Goal: Book appointment/travel/reservation

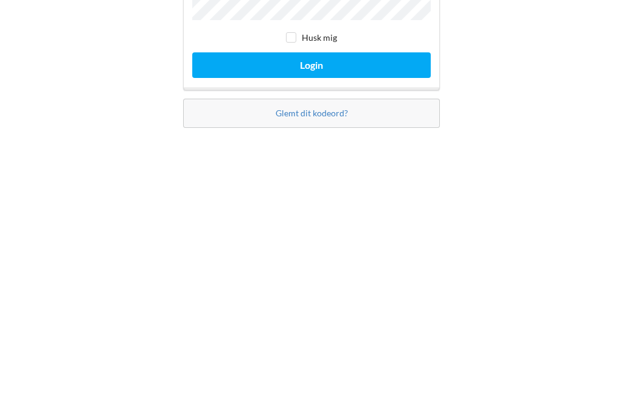
click at [380, 225] on button "Login" at bounding box center [311, 237] width 239 height 25
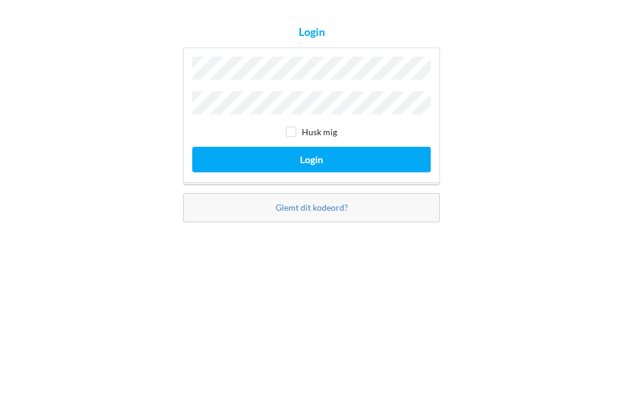
click at [399, 225] on button "Login" at bounding box center [311, 237] width 239 height 25
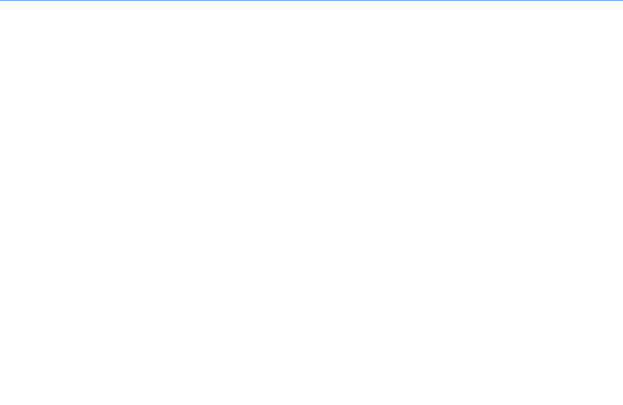
scroll to position [7, 0]
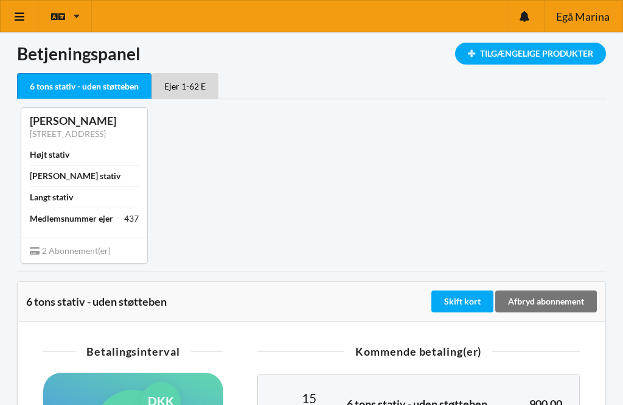
click at [24, 16] on icon at bounding box center [19, 16] width 13 height 11
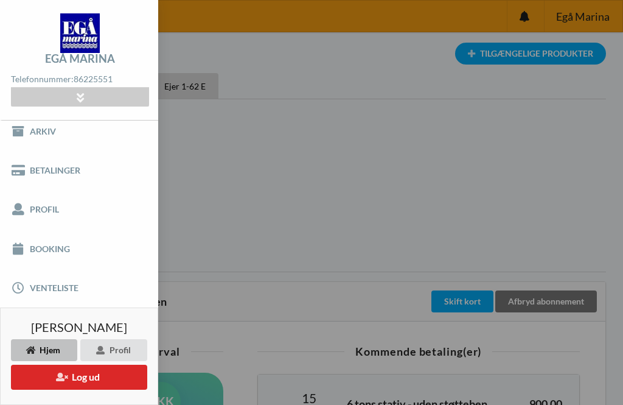
scroll to position [47, 0]
click at [86, 251] on link "Booking" at bounding box center [79, 248] width 158 height 39
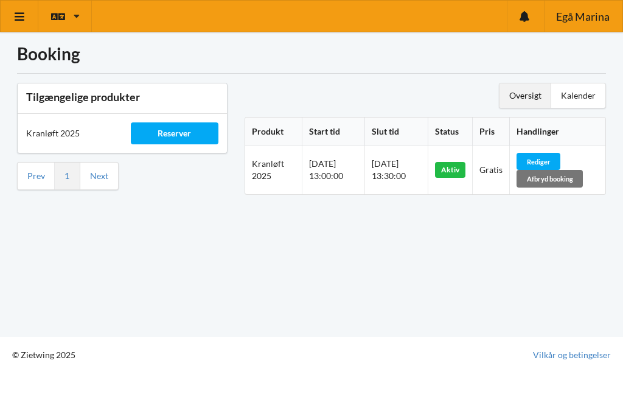
click at [183, 136] on div "Reserver" at bounding box center [175, 133] width 88 height 22
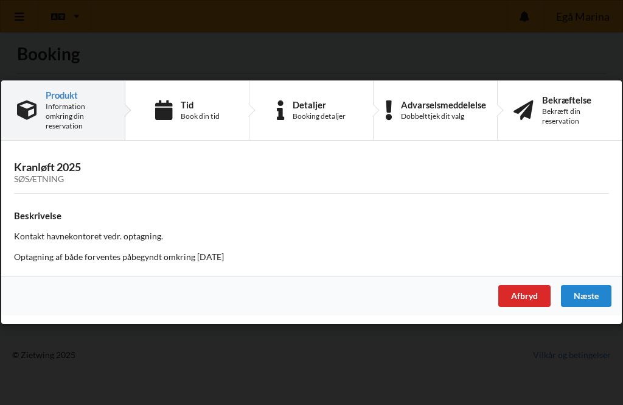
click at [598, 301] on div "Næste" at bounding box center [586, 296] width 51 height 22
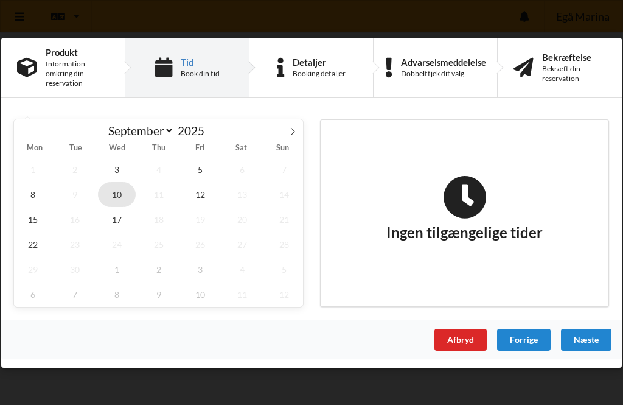
click at [123, 191] on span "10" at bounding box center [117, 193] width 38 height 25
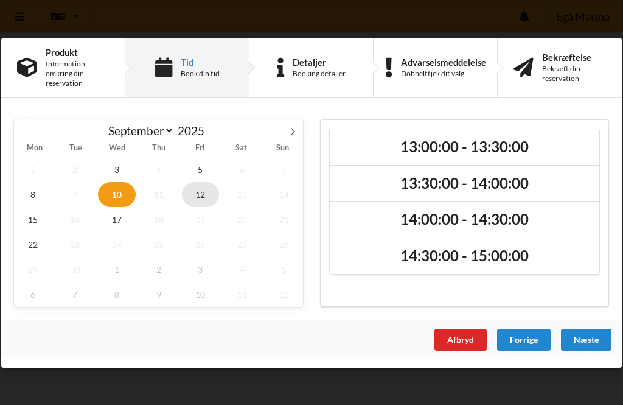
click at [198, 201] on span "12" at bounding box center [201, 193] width 38 height 25
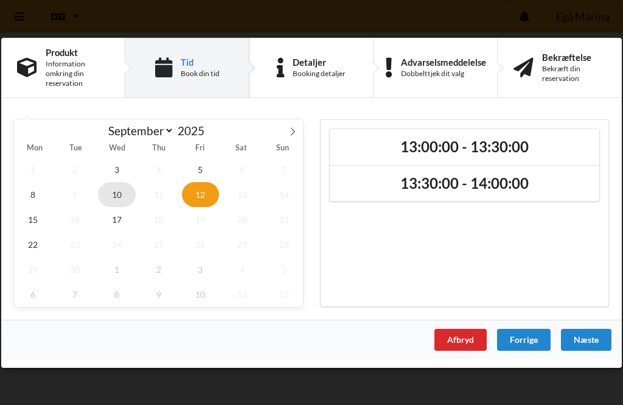
click at [117, 194] on span "10" at bounding box center [117, 193] width 38 height 25
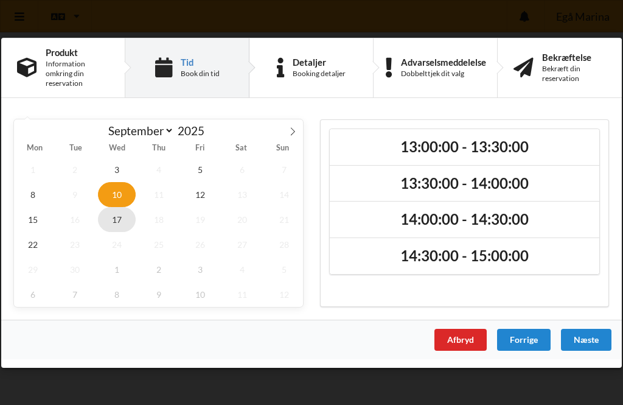
click at [117, 209] on span "17" at bounding box center [117, 218] width 38 height 25
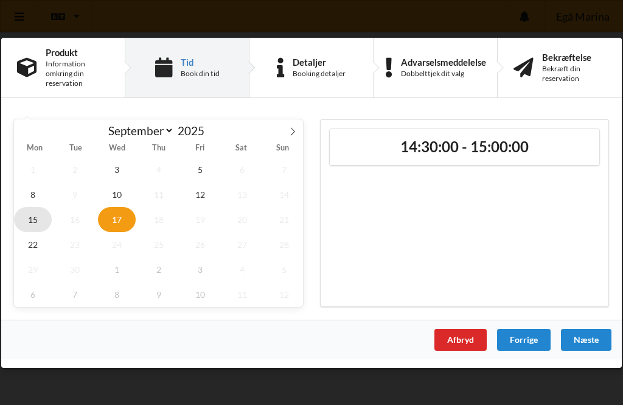
click at [36, 212] on span "15" at bounding box center [33, 218] width 38 height 25
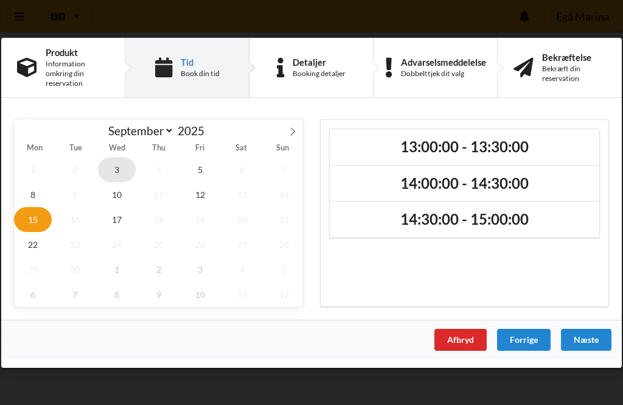
click at [116, 167] on span "3" at bounding box center [117, 168] width 38 height 25
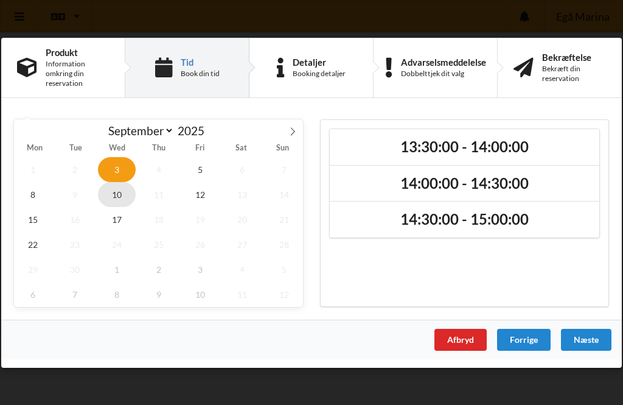
click at [127, 192] on span "10" at bounding box center [117, 193] width 38 height 25
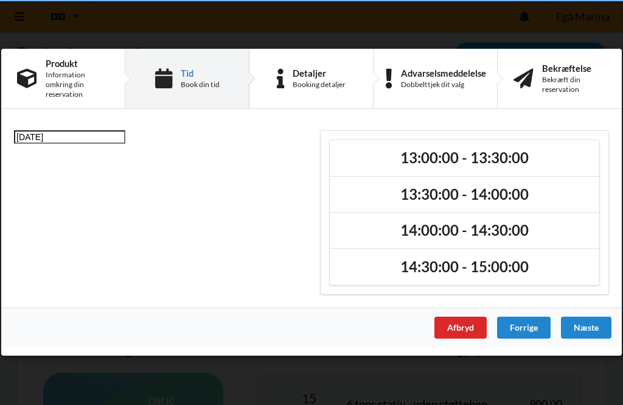
scroll to position [7, 0]
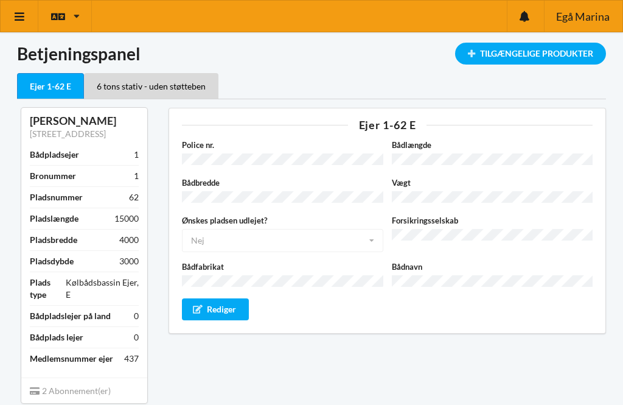
click at [19, 19] on icon at bounding box center [19, 16] width 13 height 11
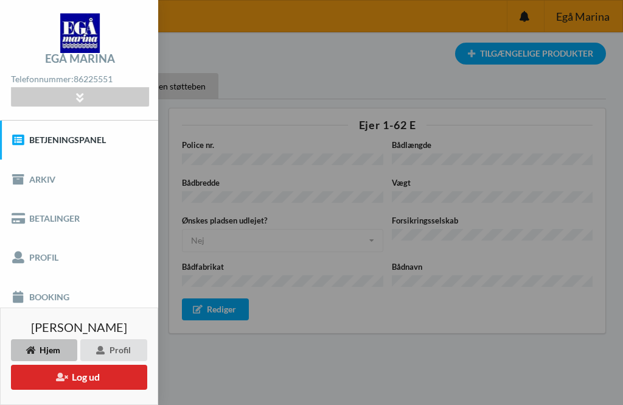
click at [34, 301] on link "Booking" at bounding box center [79, 296] width 158 height 39
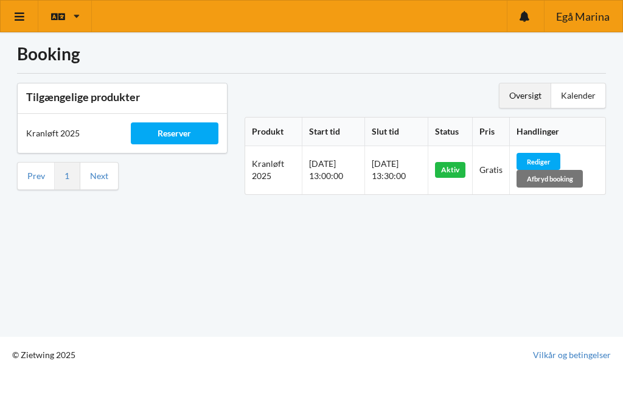
click at [579, 176] on div "Afbryd booking" at bounding box center [550, 178] width 66 height 17
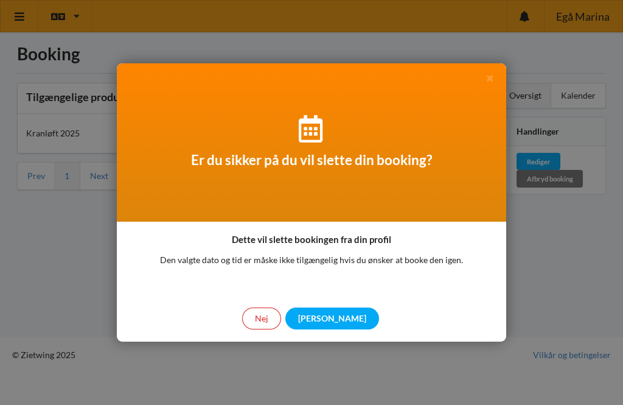
click at [343, 313] on div "[PERSON_NAME]" at bounding box center [332, 318] width 94 height 22
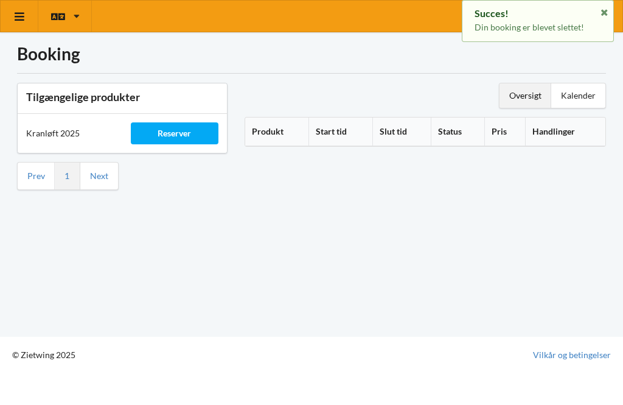
click at [152, 131] on div "Reserver" at bounding box center [175, 133] width 88 height 22
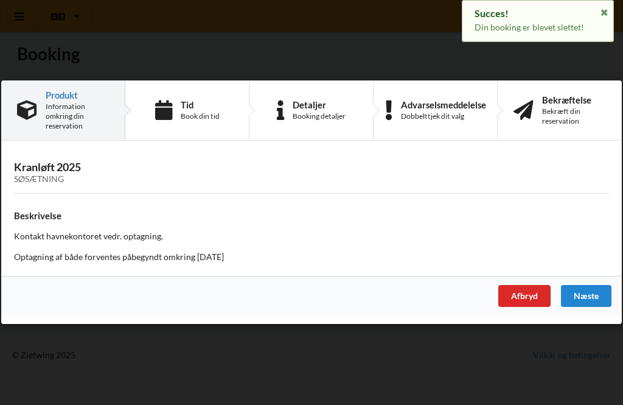
click at [603, 293] on div "Næste" at bounding box center [586, 296] width 51 height 22
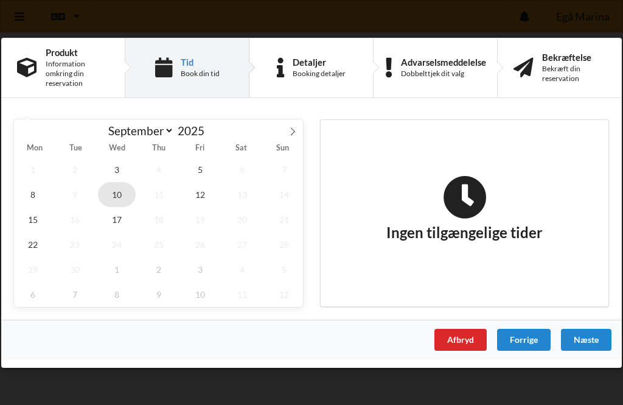
click at [112, 191] on span "10" at bounding box center [117, 193] width 38 height 25
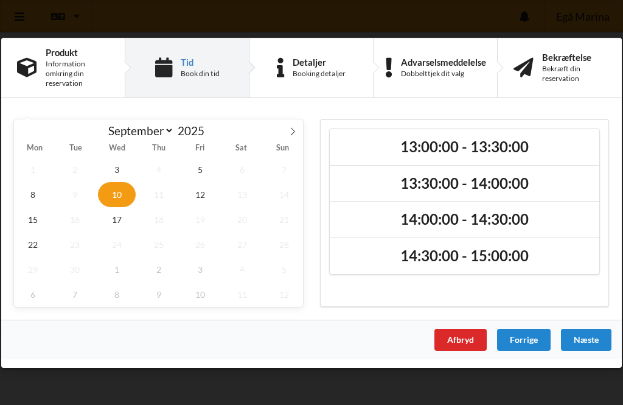
click at [551, 145] on h2 "13:00:00 - 13:30:00" at bounding box center [464, 146] width 253 height 19
click at [599, 338] on div "Næste" at bounding box center [586, 339] width 51 height 22
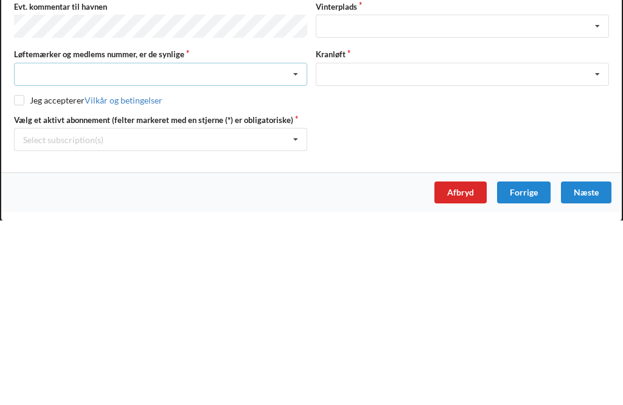
click at [299, 248] on icon at bounding box center [296, 259] width 18 height 23
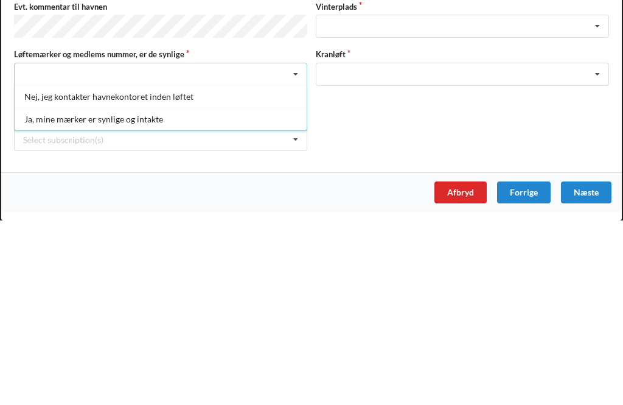
scroll to position [43, 0]
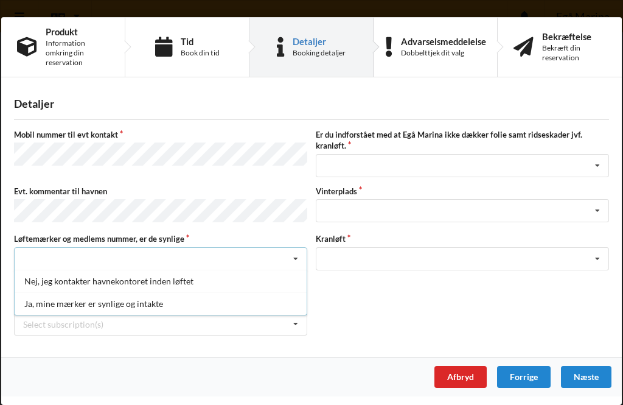
click at [43, 301] on div "Ja, mine mærker er synlige og intakte" at bounding box center [161, 303] width 292 height 23
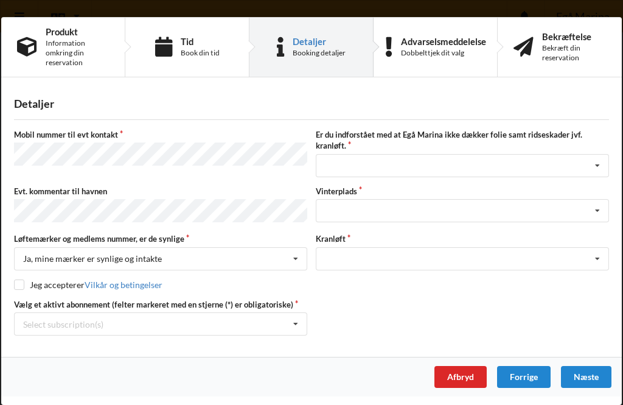
click at [26, 281] on label "Jeg accepterer Vilkår og betingelser" at bounding box center [88, 284] width 148 height 10
click at [18, 285] on input "checkbox" at bounding box center [19, 284] width 10 height 10
checkbox input "true"
click at [304, 322] on icon at bounding box center [296, 324] width 18 height 23
click at [44, 352] on div "* Ejer 1-62 E" at bounding box center [161, 346] width 292 height 23
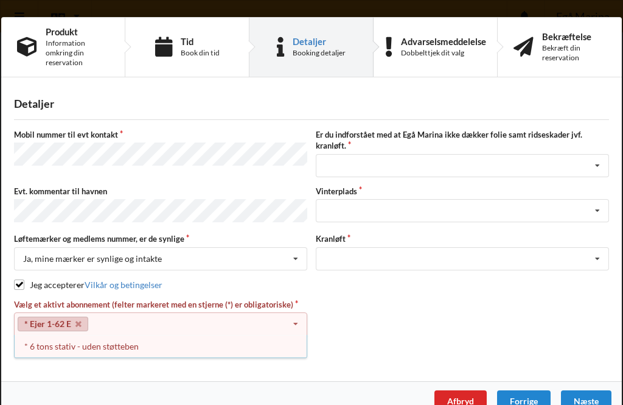
click at [45, 369] on div "Detaljer [PERSON_NAME] nummer til evt kontakt Er du indforstået med at Egå Mari…" at bounding box center [311, 233] width 621 height 295
click at [41, 340] on div "* 6 tons stativ - uden støtteben" at bounding box center [161, 346] width 292 height 23
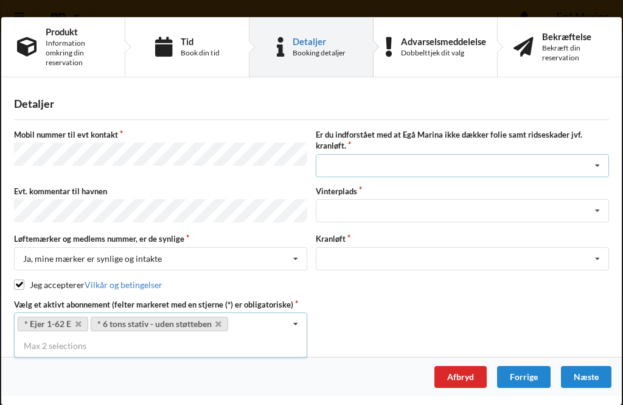
click at [604, 162] on icon at bounding box center [597, 166] width 18 height 23
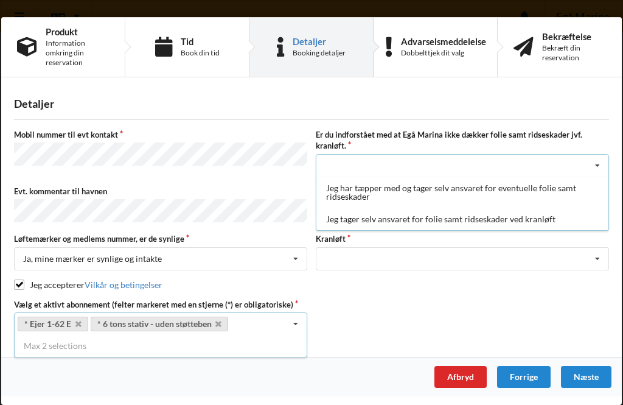
click at [541, 216] on div "Jeg tager selv ansvaret for folie samt ridseskader ved kranløft" at bounding box center [462, 219] width 292 height 23
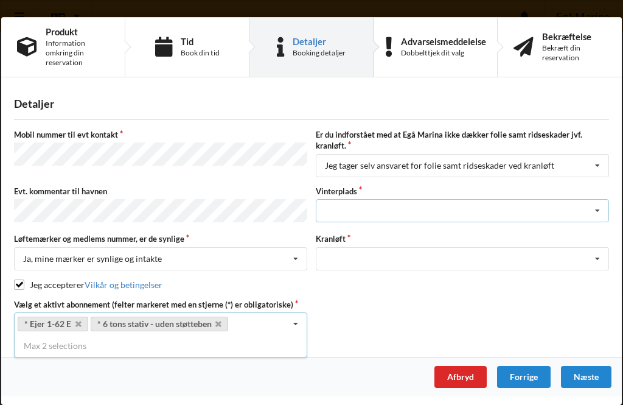
click at [599, 208] on icon at bounding box center [597, 211] width 18 height 23
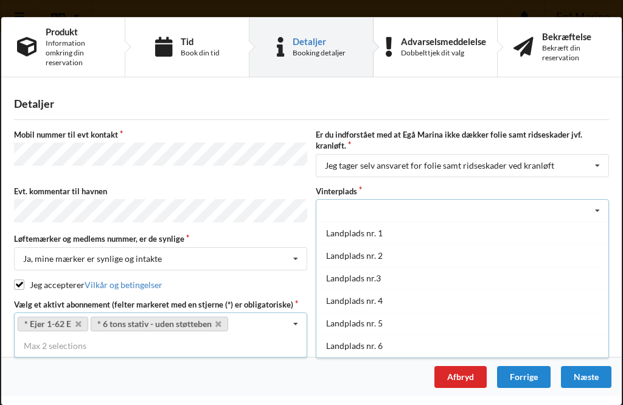
click at [388, 275] on div "Landplads nr.3" at bounding box center [462, 278] width 292 height 23
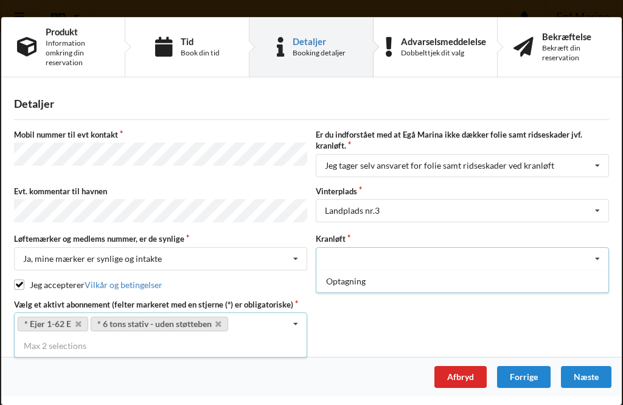
click at [358, 282] on div "Optagning" at bounding box center [462, 281] width 292 height 23
click at [593, 377] on div "Næste" at bounding box center [586, 377] width 51 height 22
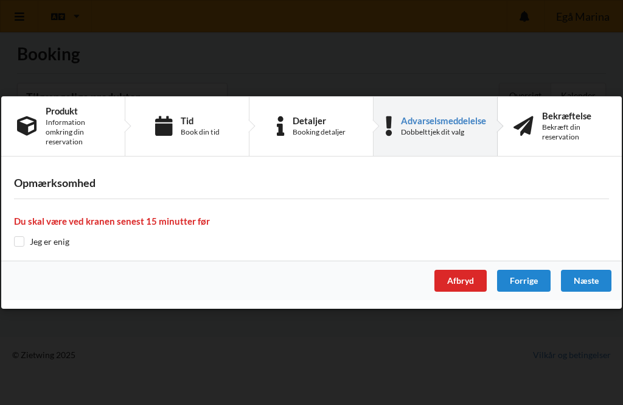
scroll to position [7, 0]
click at [23, 244] on input "checkbox" at bounding box center [19, 241] width 10 height 10
checkbox input "true"
click at [593, 282] on div "Næste" at bounding box center [586, 281] width 51 height 22
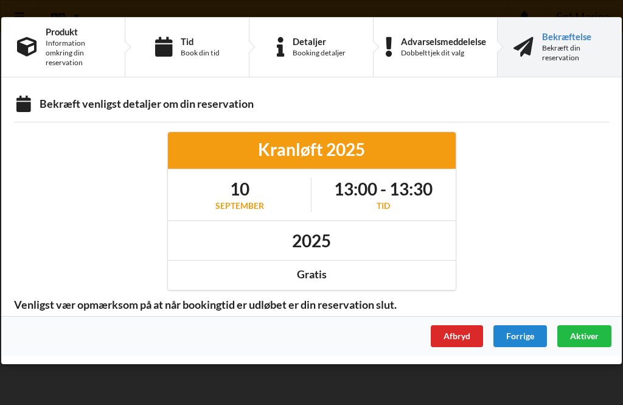
click at [590, 337] on span "Aktiver" at bounding box center [584, 335] width 29 height 10
